Goal: Information Seeking & Learning: Learn about a topic

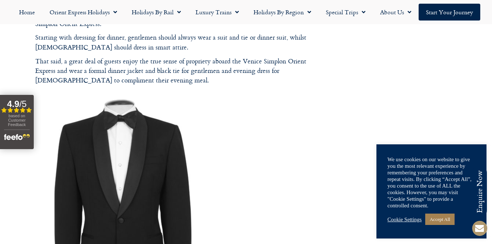
scroll to position [734, 0]
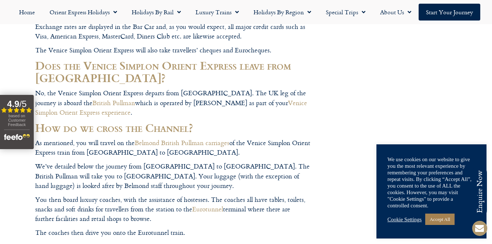
scroll to position [1232, 0]
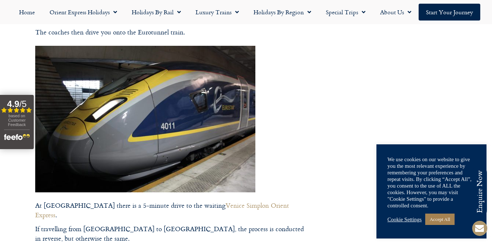
scroll to position [1433, 0]
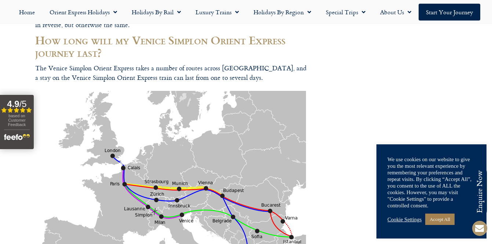
click at [332, 179] on div at bounding box center [246, 233] width 492 height 3333
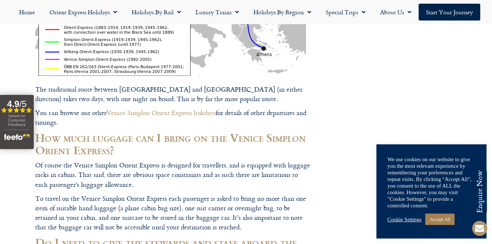
scroll to position [1658, 0]
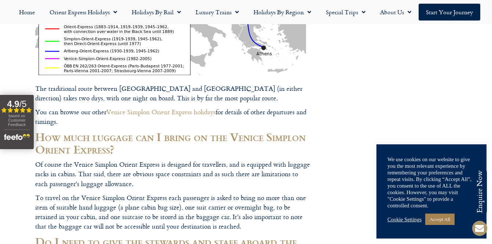
click at [338, 171] on div at bounding box center [246, 8] width 492 height 3333
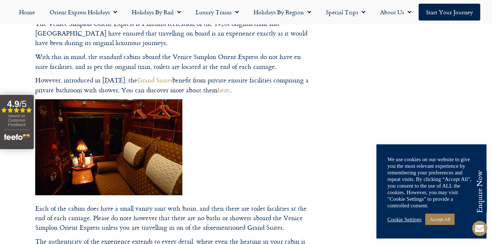
scroll to position [2180, 0]
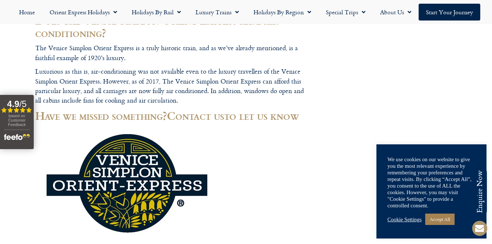
scroll to position [2995, 0]
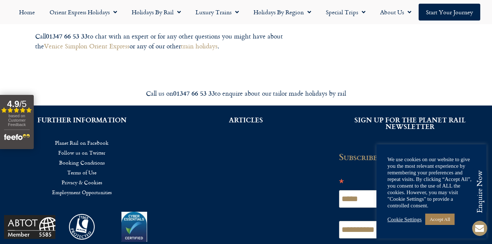
click at [340, 175] on span "*" at bounding box center [341, 184] width 5 height 18
click at [340, 190] on input "*****" at bounding box center [393, 199] width 109 height 18
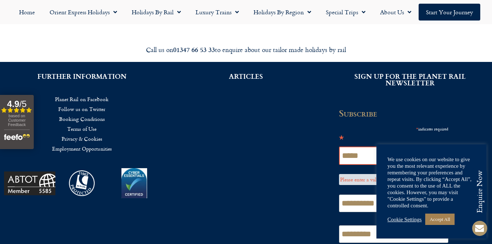
scroll to position [3045, 0]
